Goal: Information Seeking & Learning: Learn about a topic

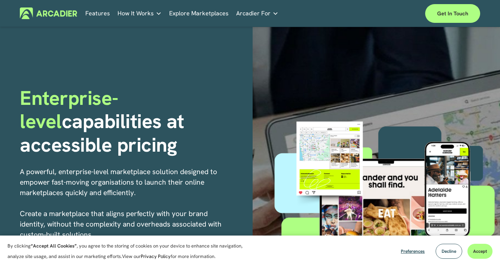
click at [99, 12] on link "Features" at bounding box center [97, 13] width 25 height 12
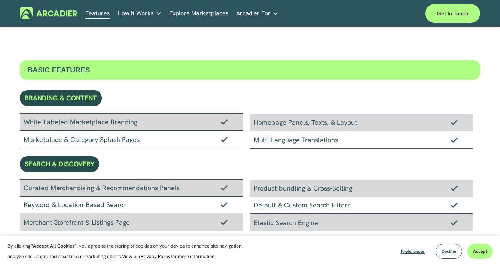
click at [0, 0] on p "Intuitive marketplaces tailored to your business needs." at bounding box center [0, 0] width 0 height 0
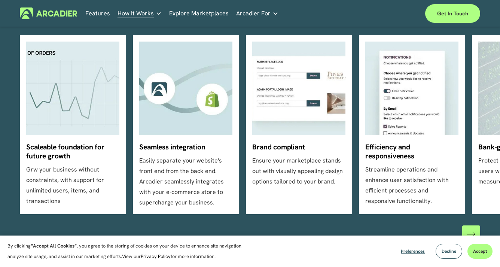
scroll to position [215, 0]
